Goal: Transaction & Acquisition: Purchase product/service

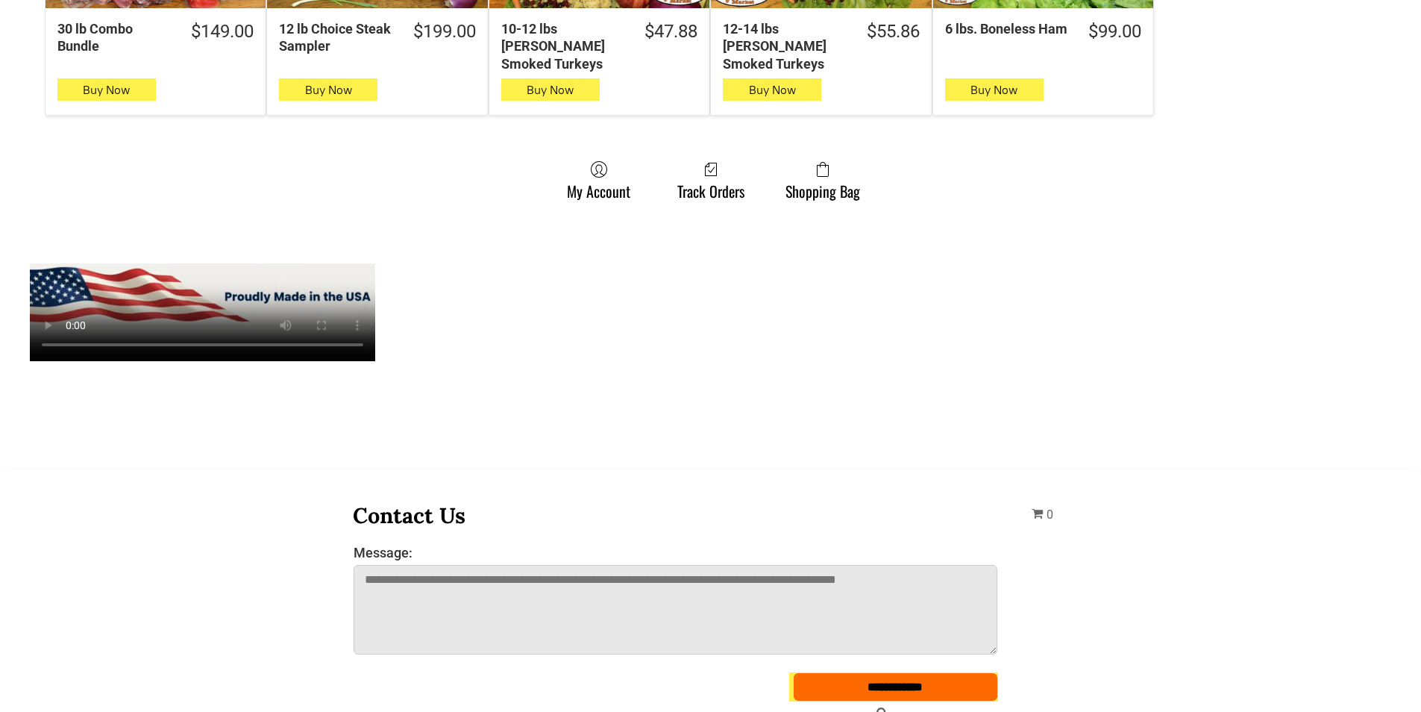
scroll to position [1194, 0]
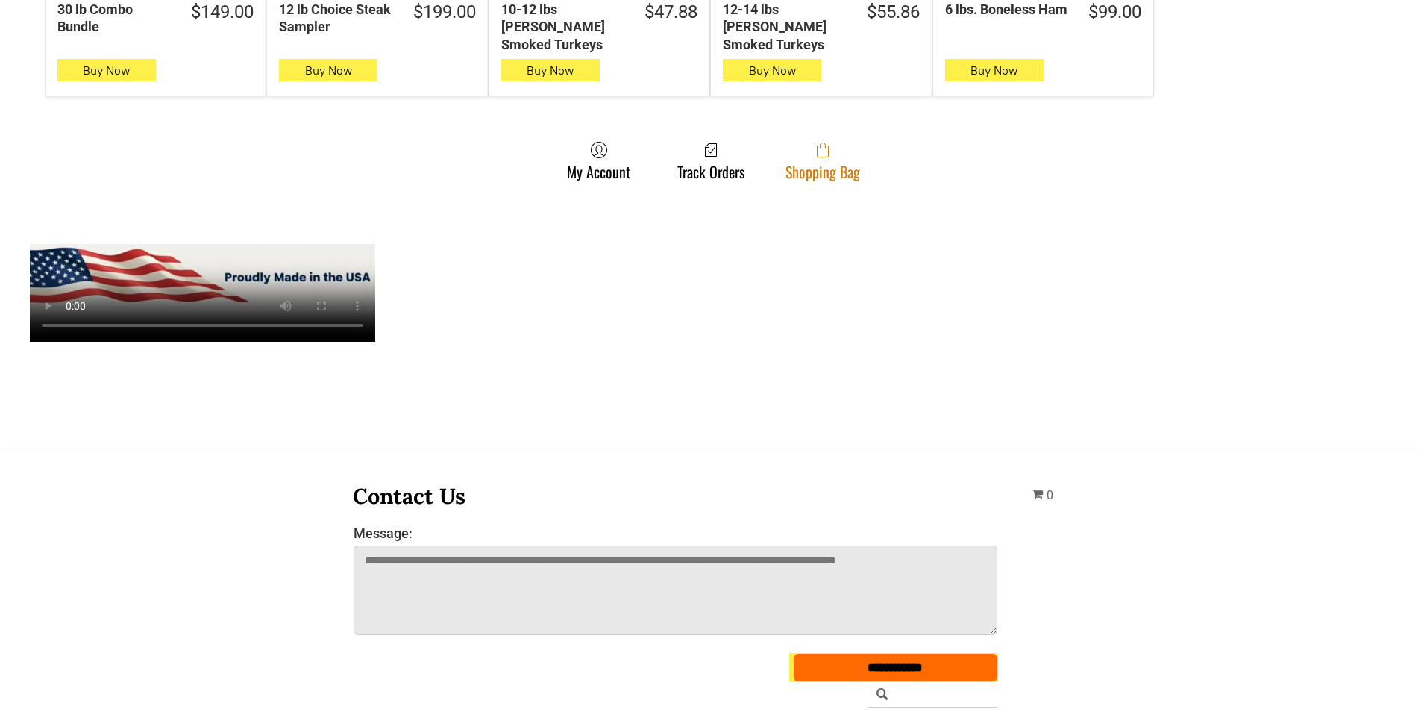
click at [844, 144] on span at bounding box center [823, 150] width 75 height 18
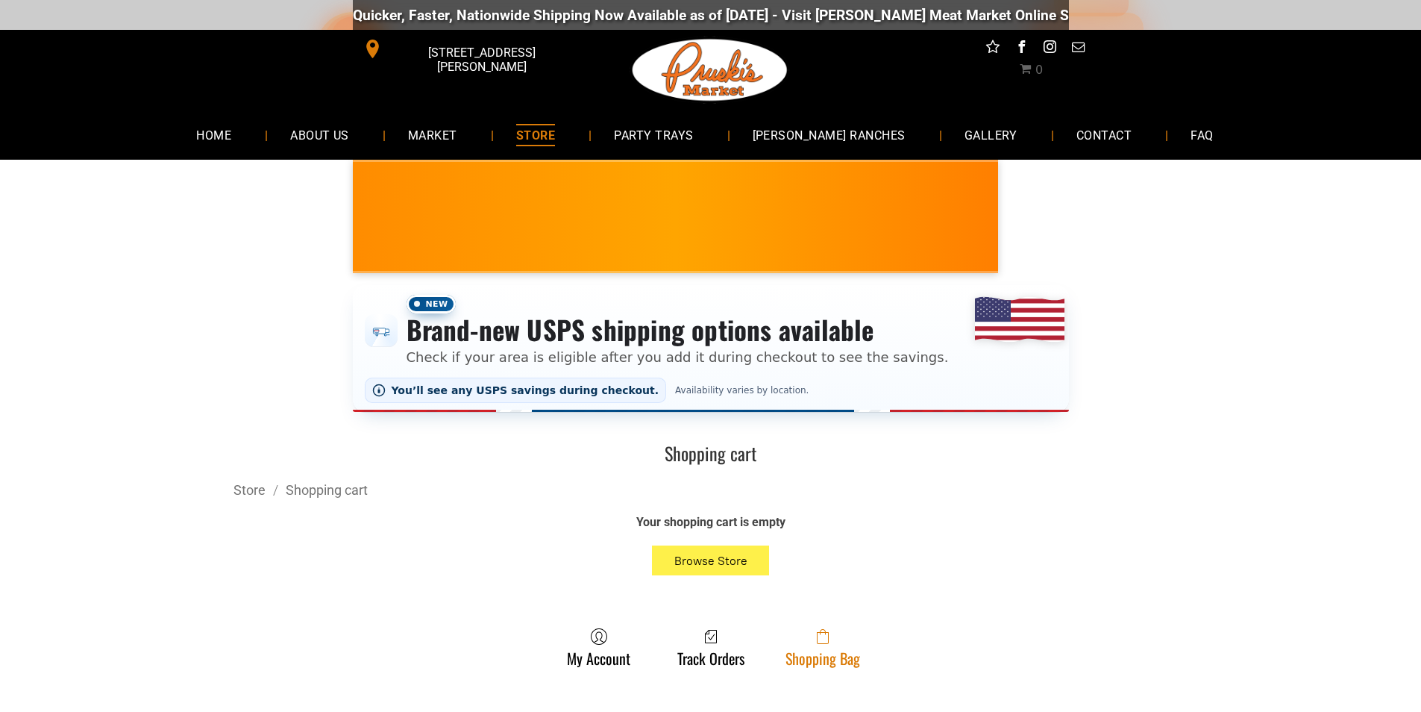
click at [863, 657] on link "Shopping Bag" at bounding box center [823, 647] width 90 height 40
click at [845, 663] on link "Shopping Bag" at bounding box center [823, 647] width 90 height 40
click at [827, 656] on link "Shopping Bag" at bounding box center [823, 647] width 90 height 40
